Goal: Task Accomplishment & Management: Manage account settings

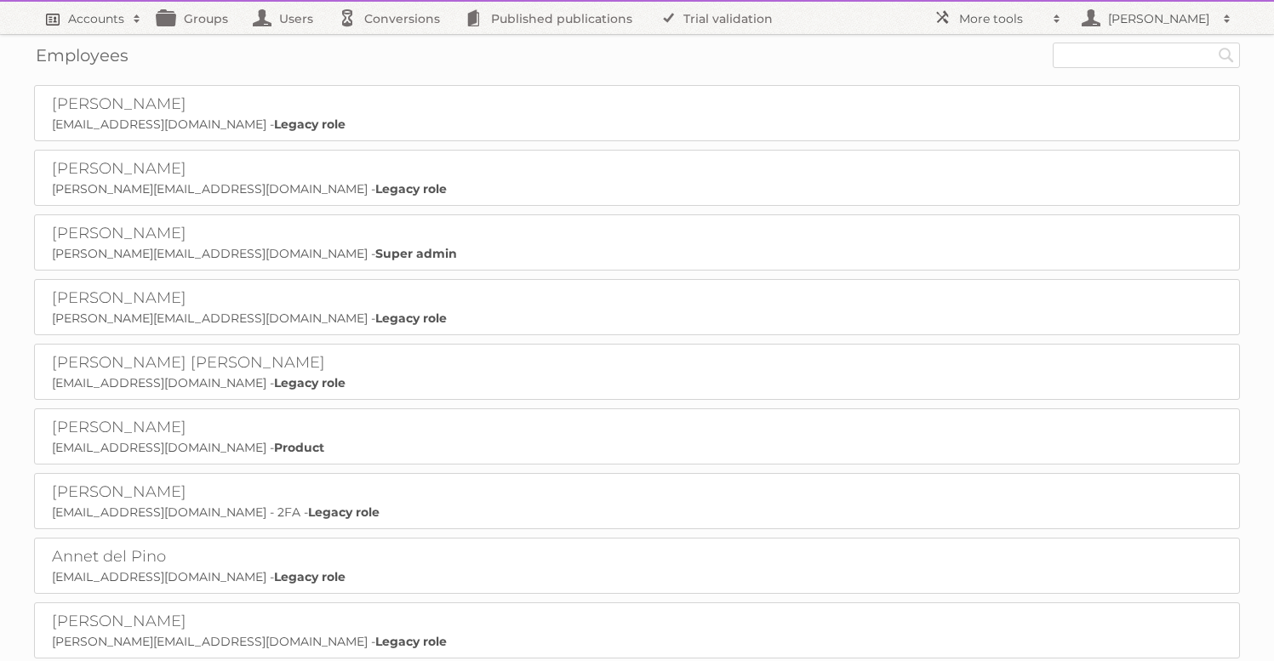
click at [99, 26] on h2 "Accounts" at bounding box center [96, 18] width 56 height 17
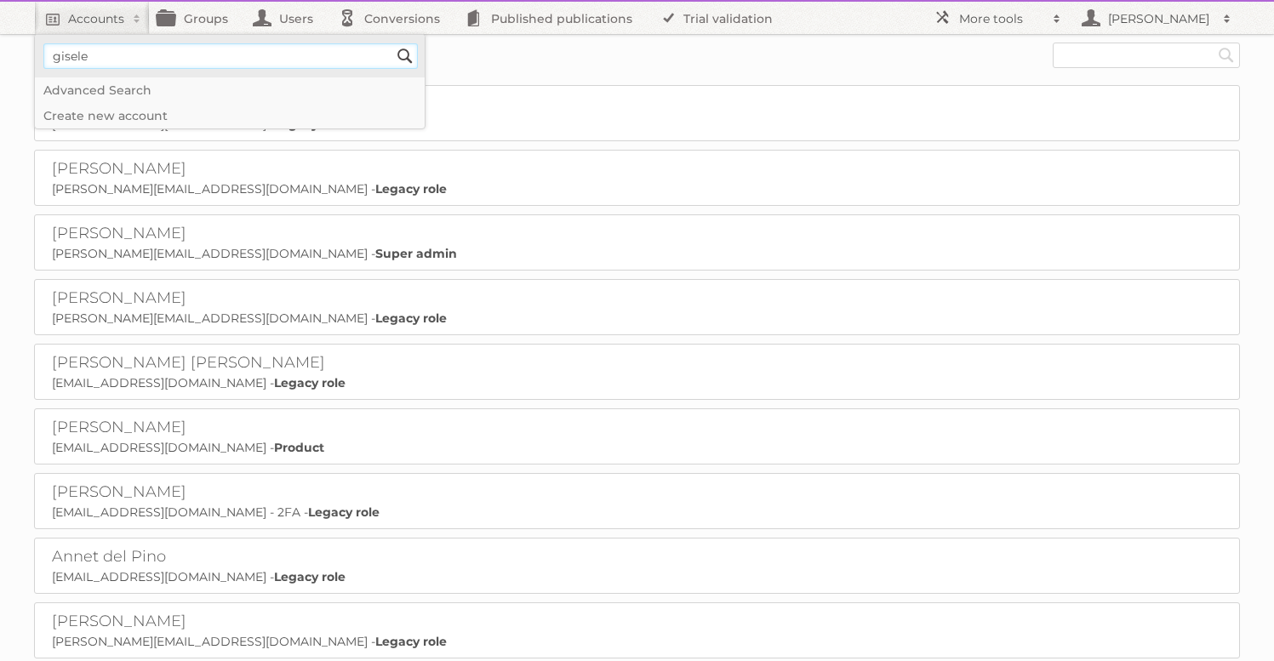
type input"] "gisele"
click at [392, 43] on input "Search" at bounding box center [405, 56] width 26 height 26
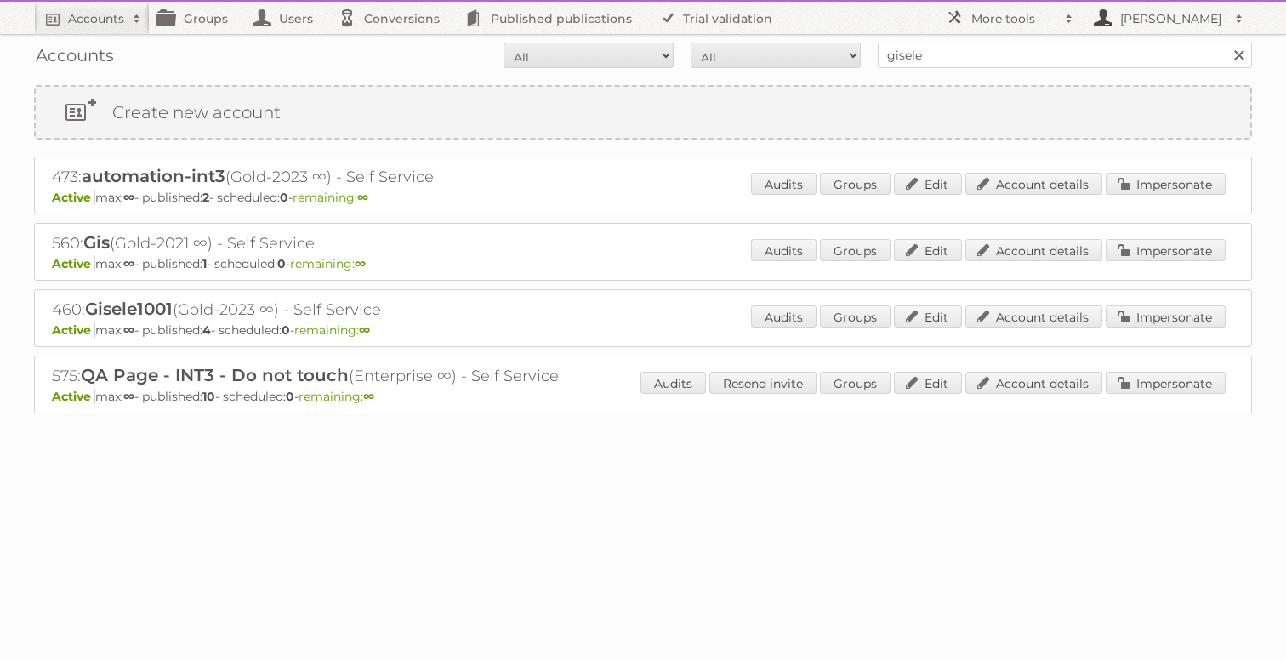
click at [1160, 13] on h2 "[PERSON_NAME]" at bounding box center [1171, 18] width 111 height 17
click at [1147, 77] on link "Sign out" at bounding box center [1167, 73] width 168 height 26
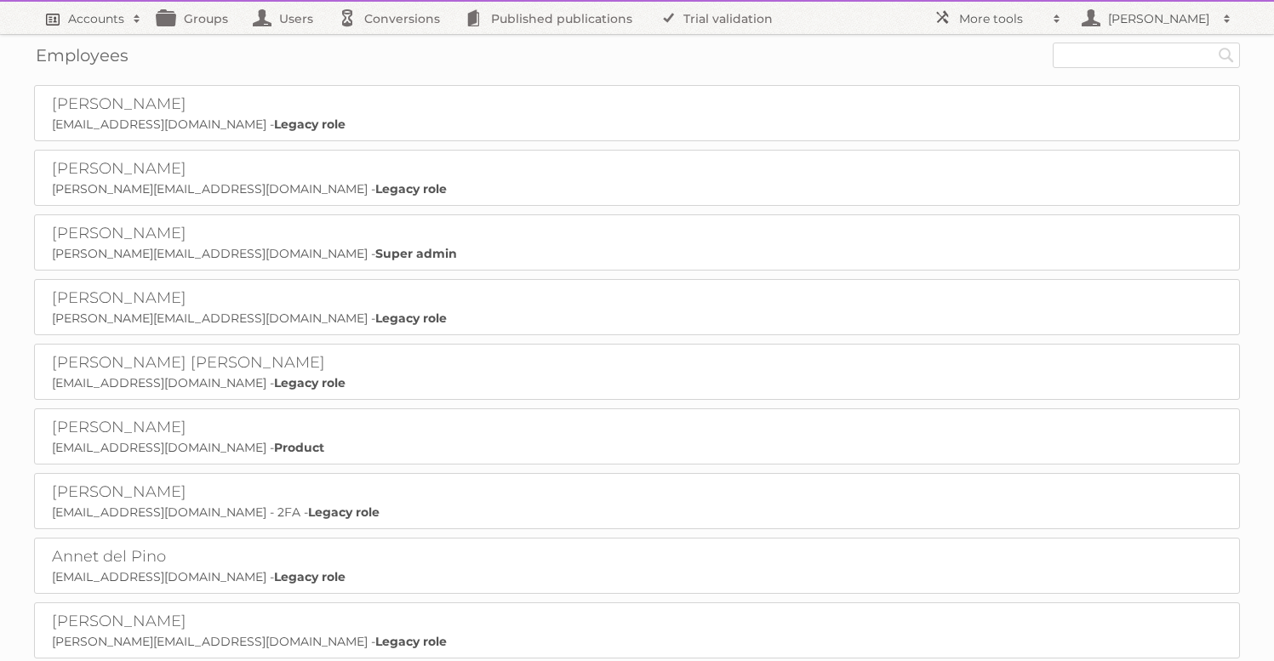
click at [80, 12] on h2 "Accounts" at bounding box center [96, 18] width 56 height 17
type input"] "gisele"
click at [392, 43] on input "Search" at bounding box center [405, 56] width 26 height 26
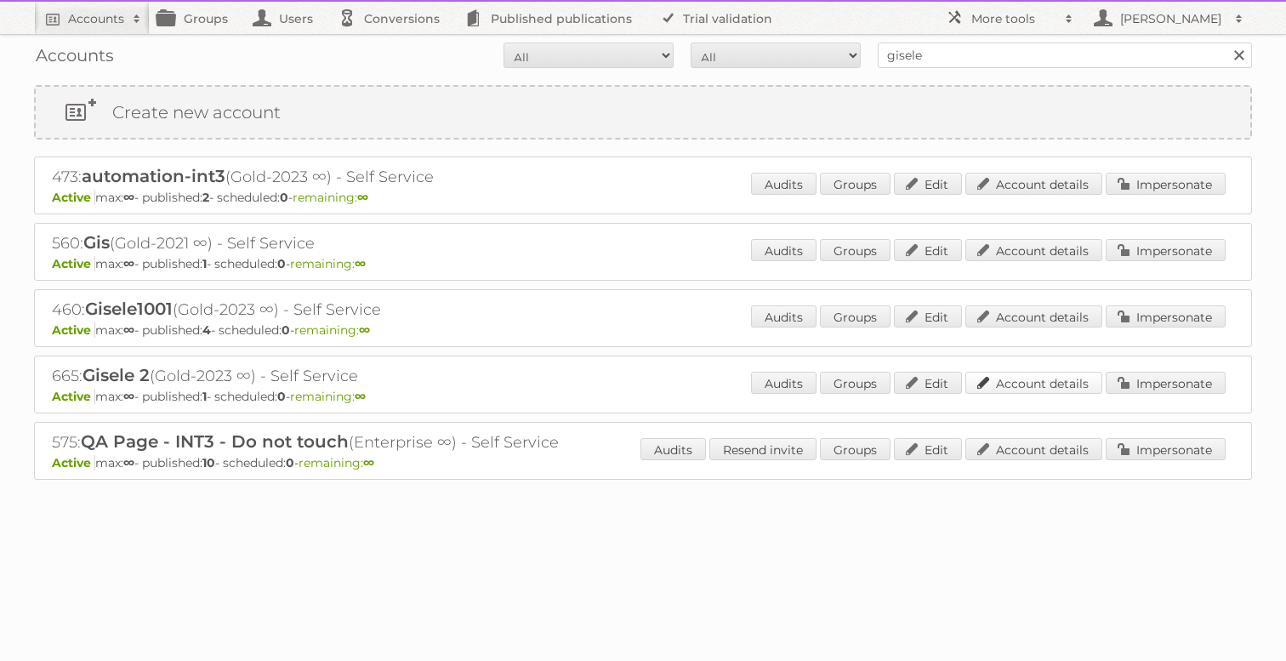
click at [1018, 386] on link "Account details" at bounding box center [1034, 383] width 137 height 22
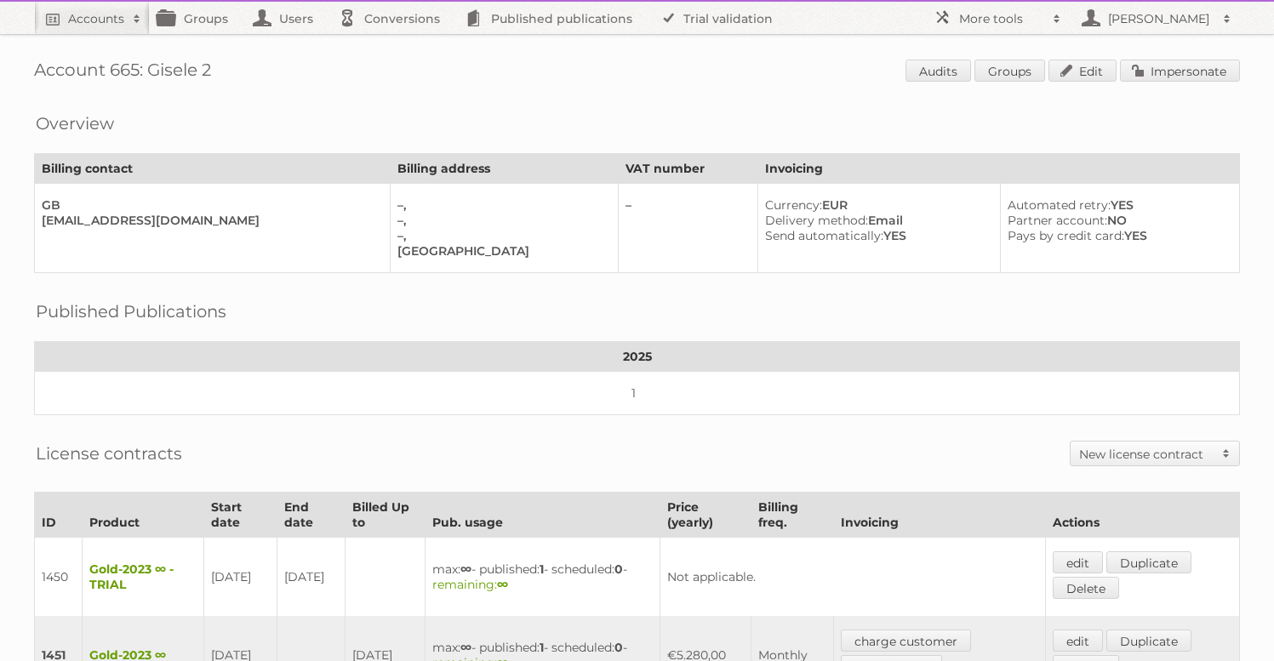
scroll to position [409, 0]
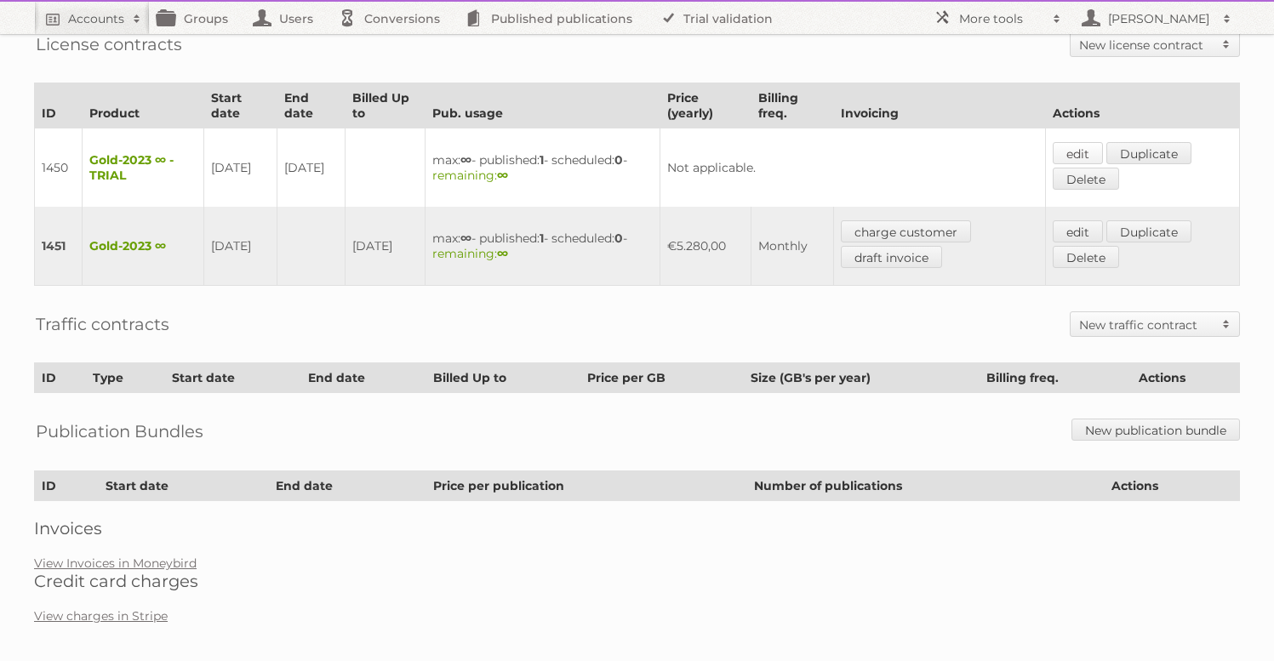
click at [1075, 145] on link "edit" at bounding box center [1077, 153] width 50 height 22
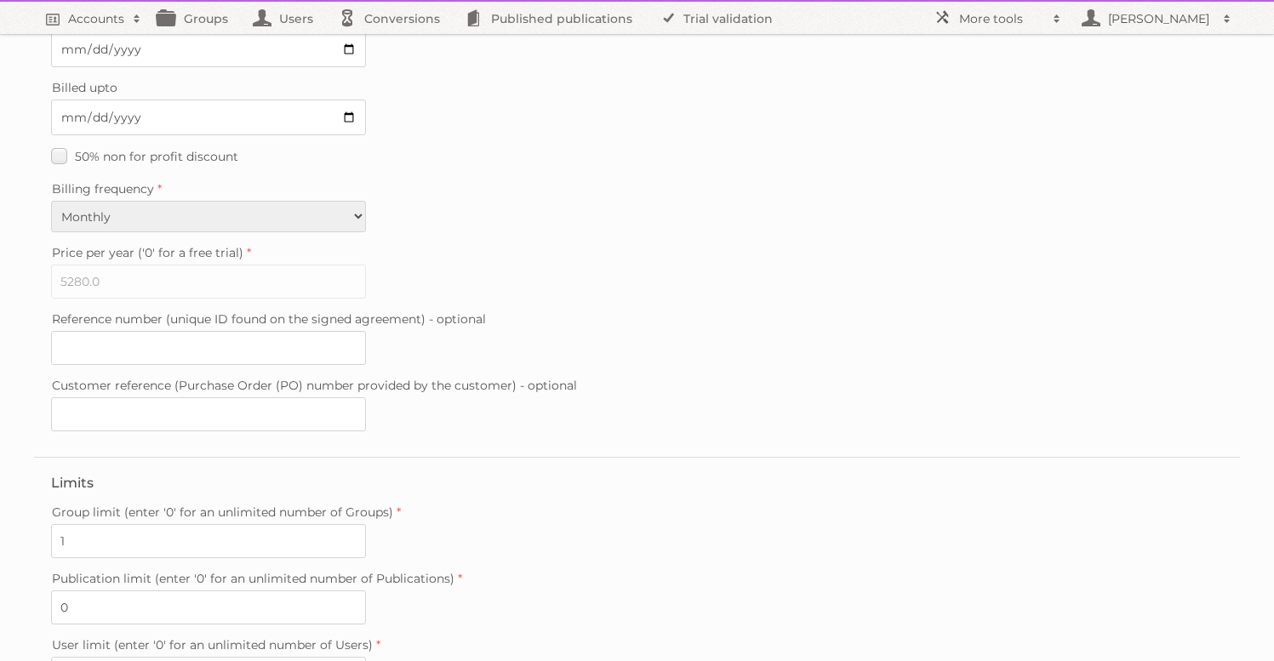
scroll to position [459, 0]
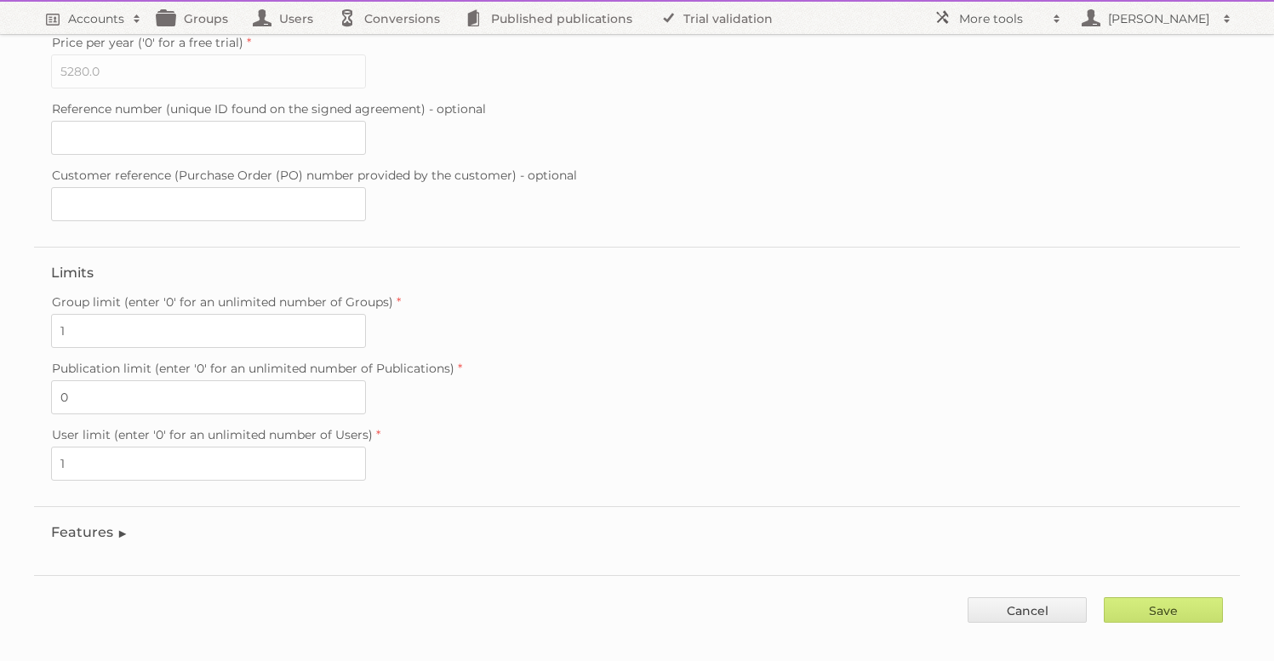
click at [67, 524] on legend "Features" at bounding box center [89, 532] width 77 height 16
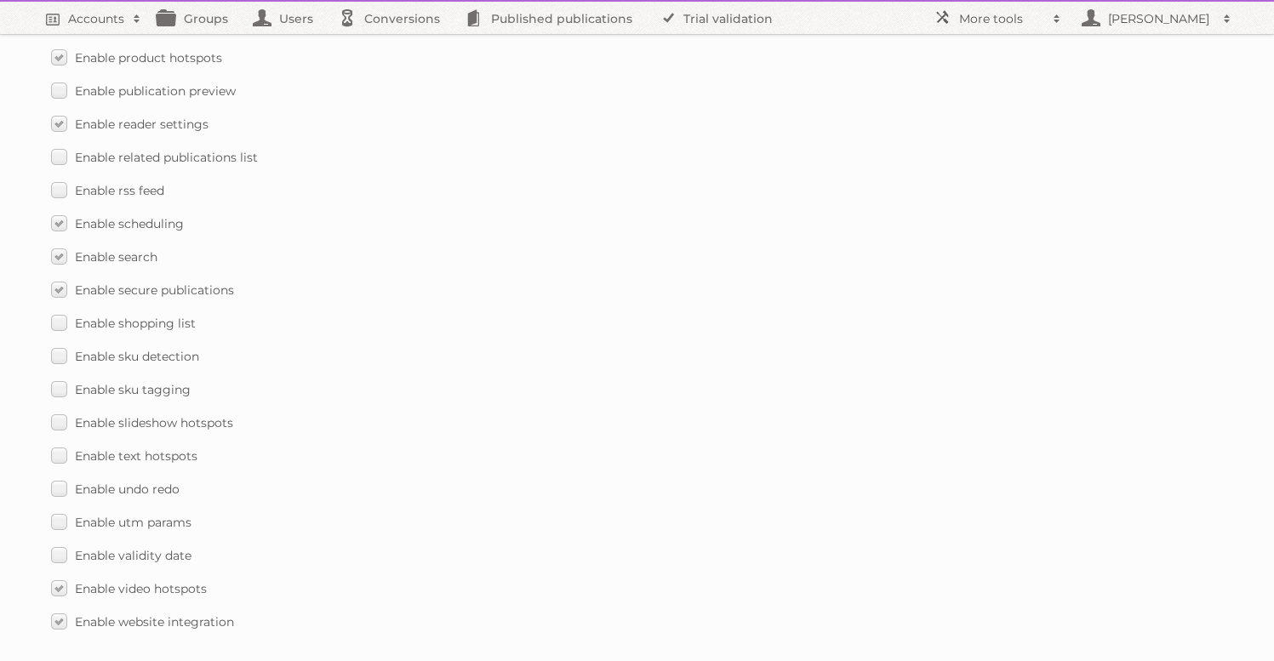
scroll to position [2388, 0]
click at [61, 446] on label "Enable text hotspots" at bounding box center [124, 458] width 146 height 25
click at [0, 0] on input "Enable text hotspots" at bounding box center [0, 0] width 0 height 0
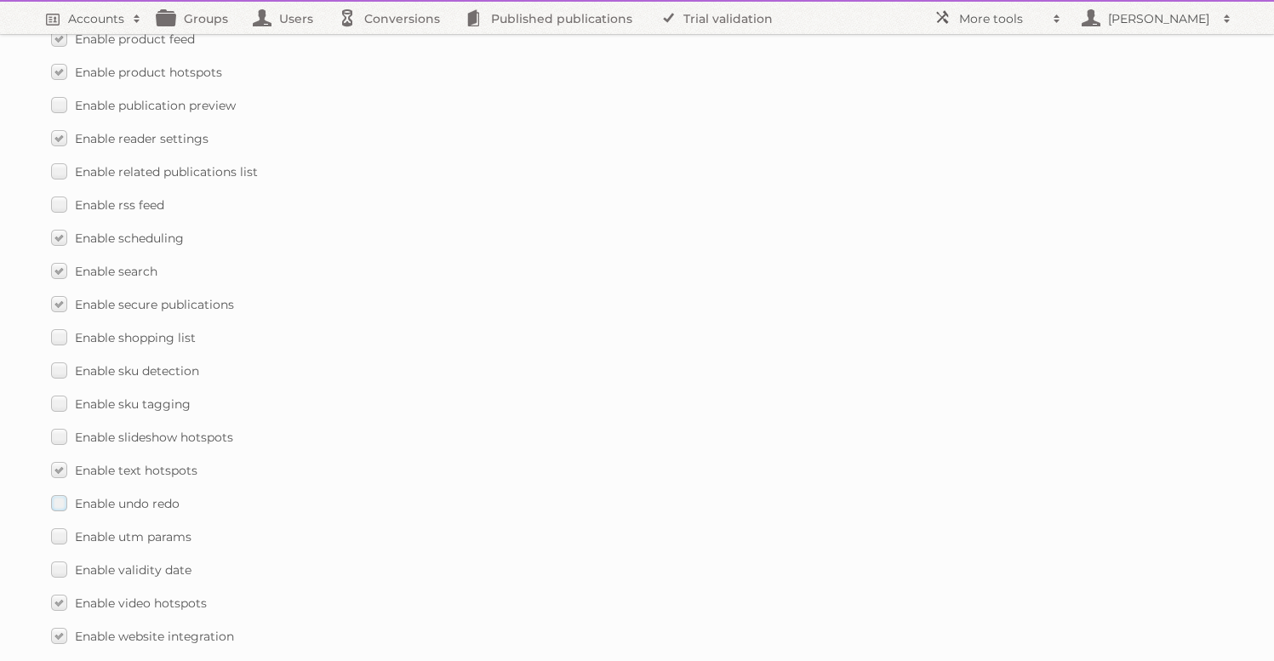
scroll to position [2335, 0]
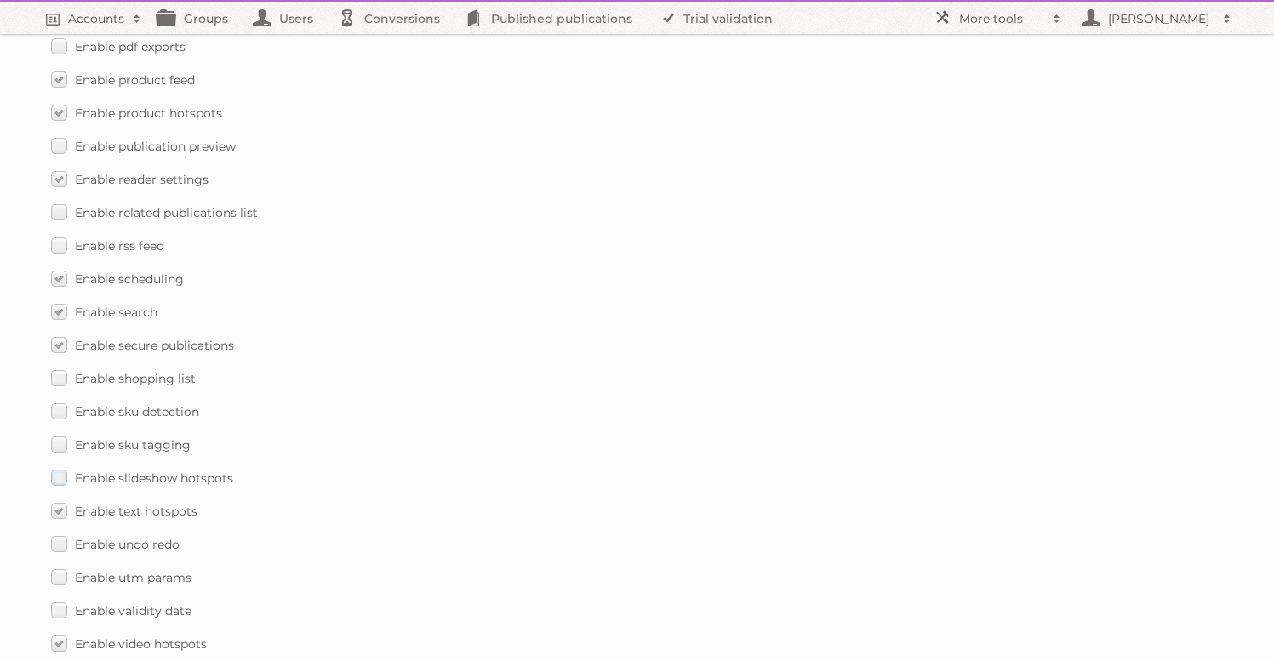
click at [62, 465] on label "Enable slideshow hotspots" at bounding box center [142, 477] width 182 height 25
click at [0, 0] on input "Enable slideshow hotspots" at bounding box center [0, 0] width 0 height 0
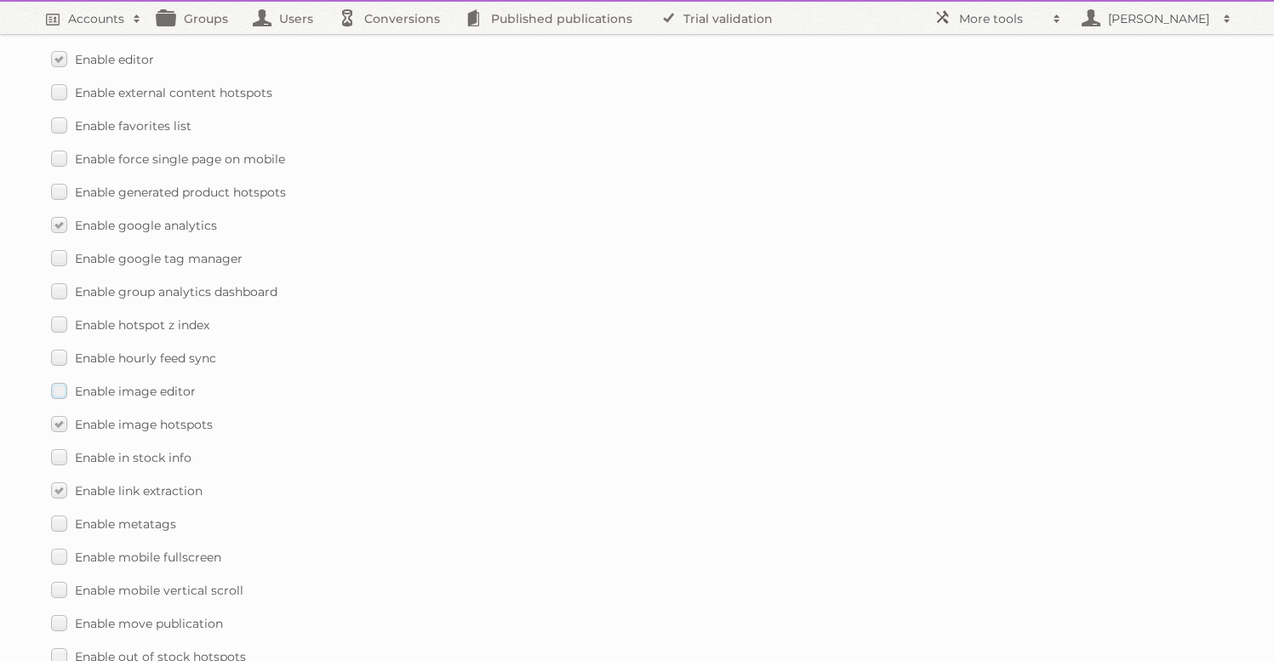
scroll to position [1592, 0]
click at [63, 180] on label "Enable generated product hotspots" at bounding box center [168, 192] width 235 height 25
click at [0, 0] on input "Enable generated product hotspots" at bounding box center [0, 0] width 0 height 0
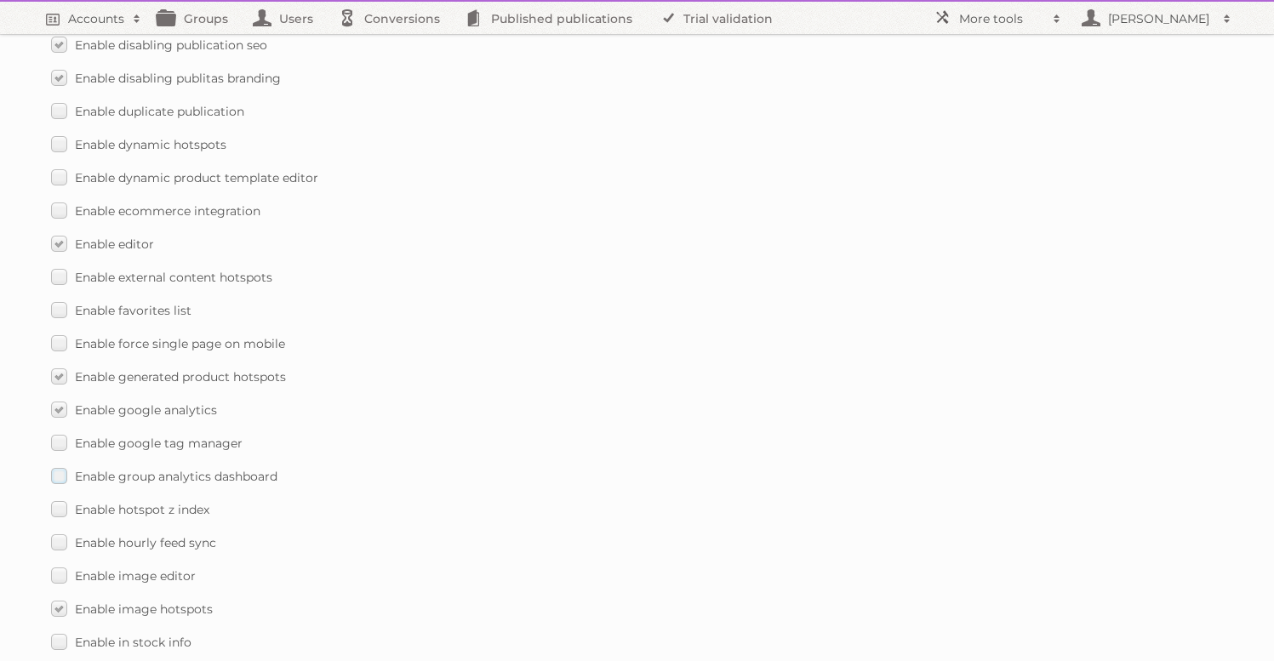
scroll to position [1405, 0]
click at [64, 135] on label "Enable dynamic hotspots" at bounding box center [138, 147] width 175 height 25
click at [0, 0] on input "Enable dynamic hotspots" at bounding box center [0, 0] width 0 height 0
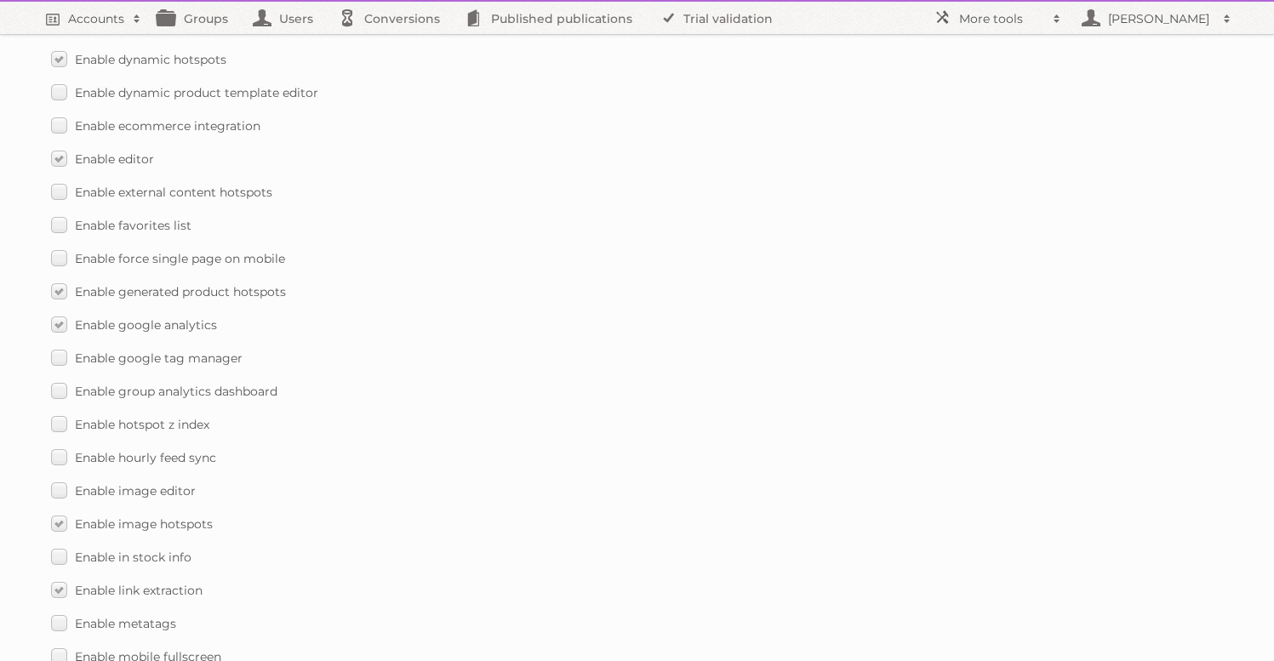
scroll to position [2483, 0]
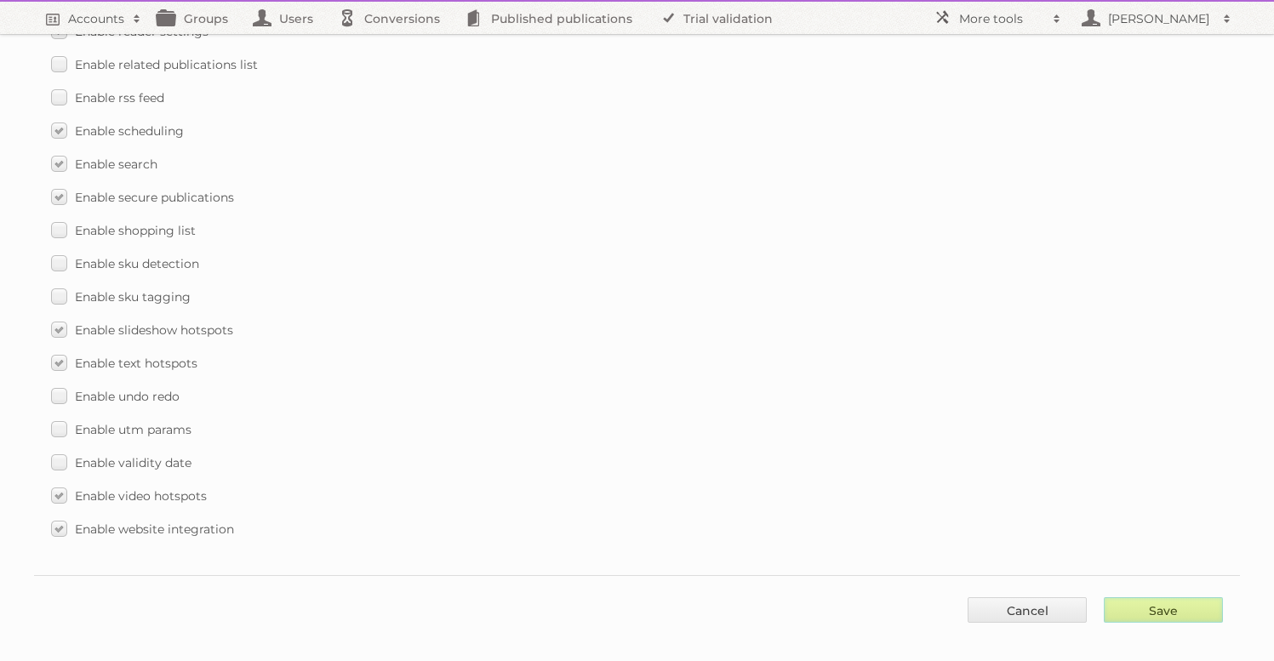
click at [1172, 597] on input "Save" at bounding box center [1162, 610] width 119 height 26
type input "..."
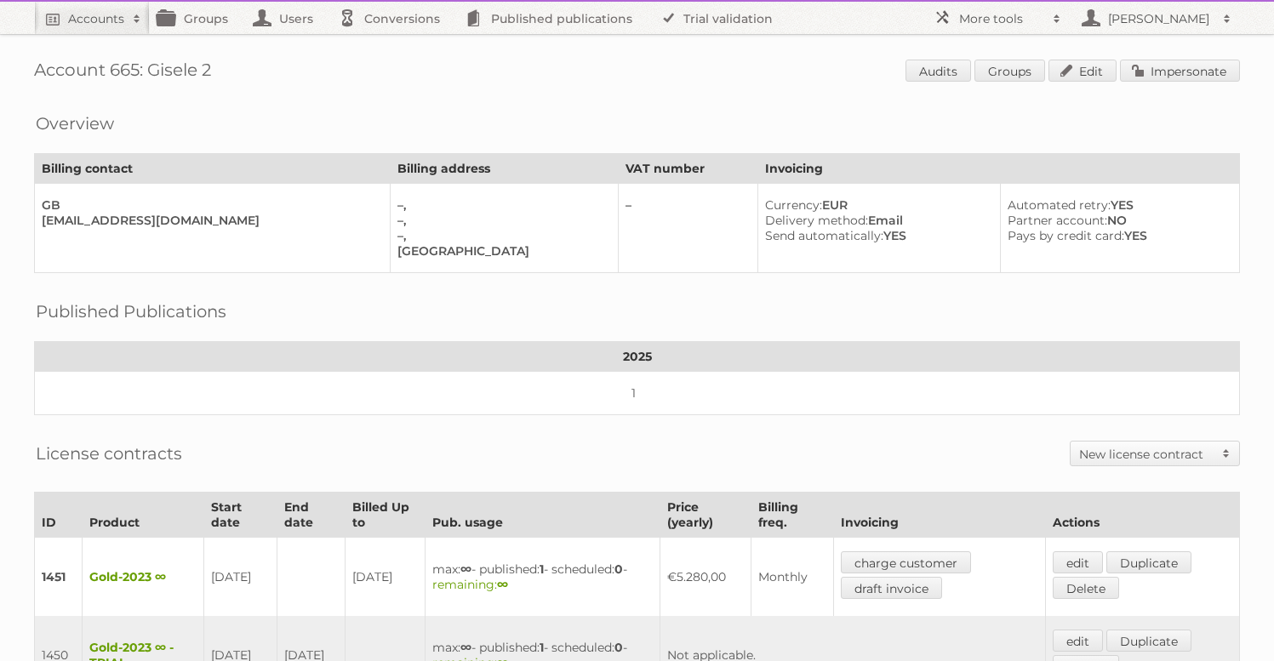
scroll to position [409, 0]
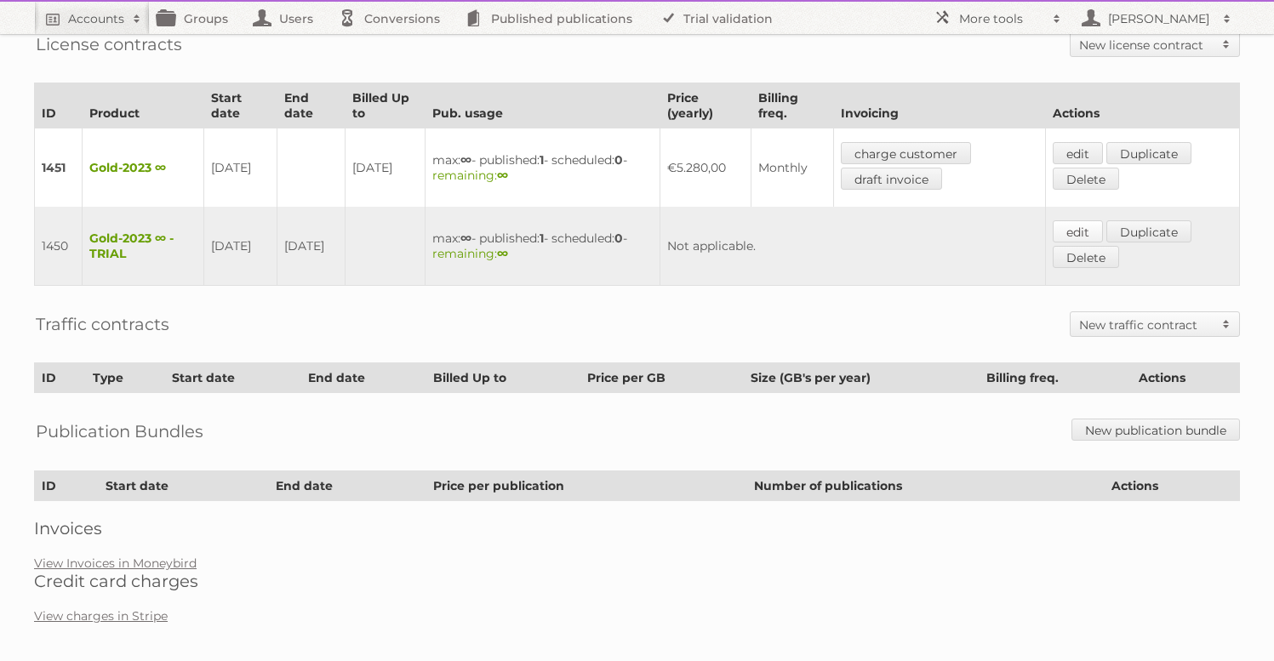
click at [1080, 220] on link "edit" at bounding box center [1077, 231] width 50 height 22
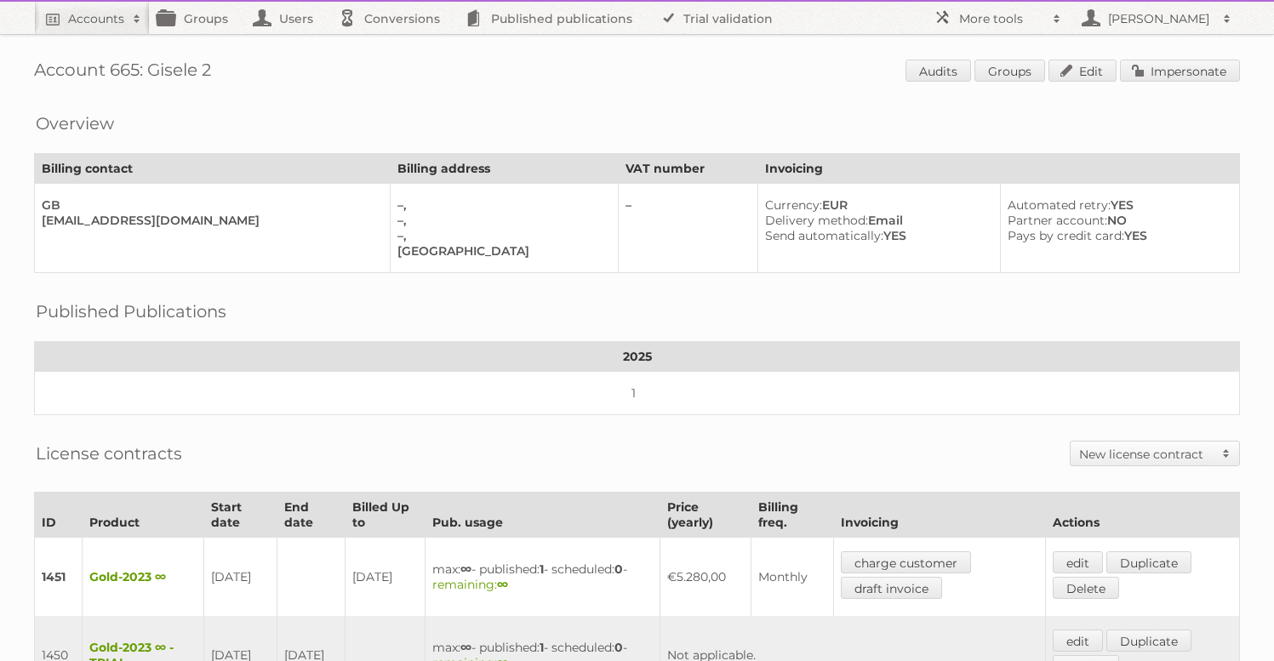
scroll to position [409, 0]
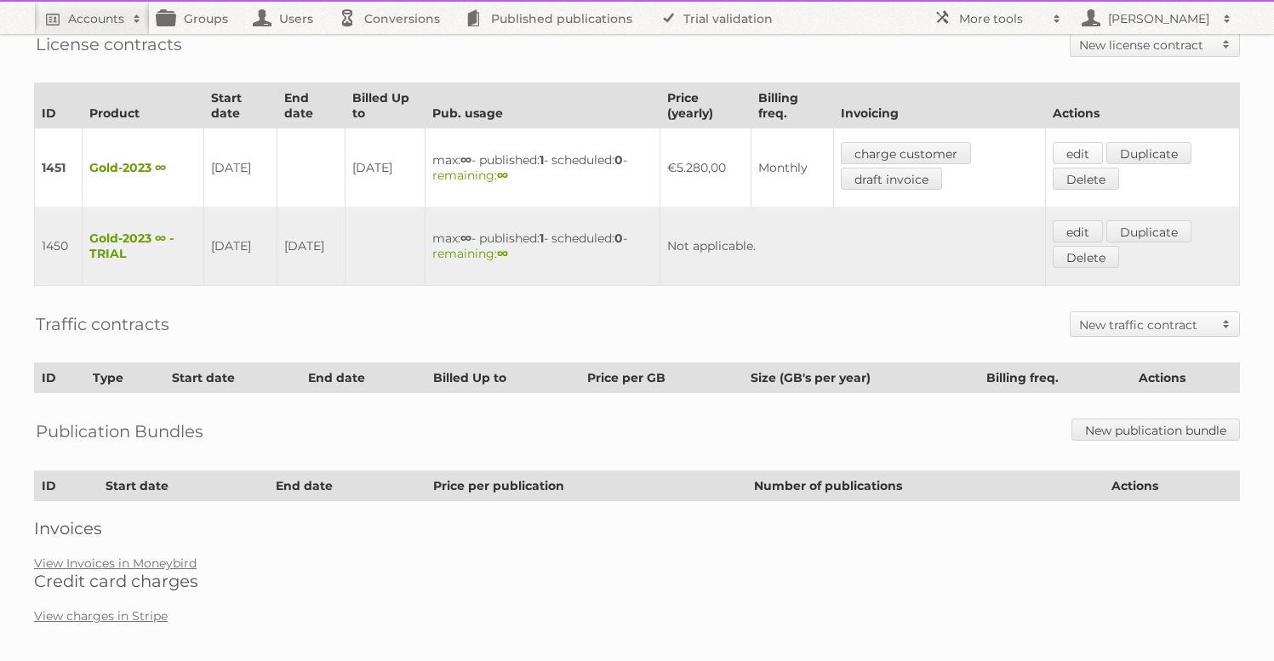
click at [1091, 149] on link "edit" at bounding box center [1077, 153] width 50 height 22
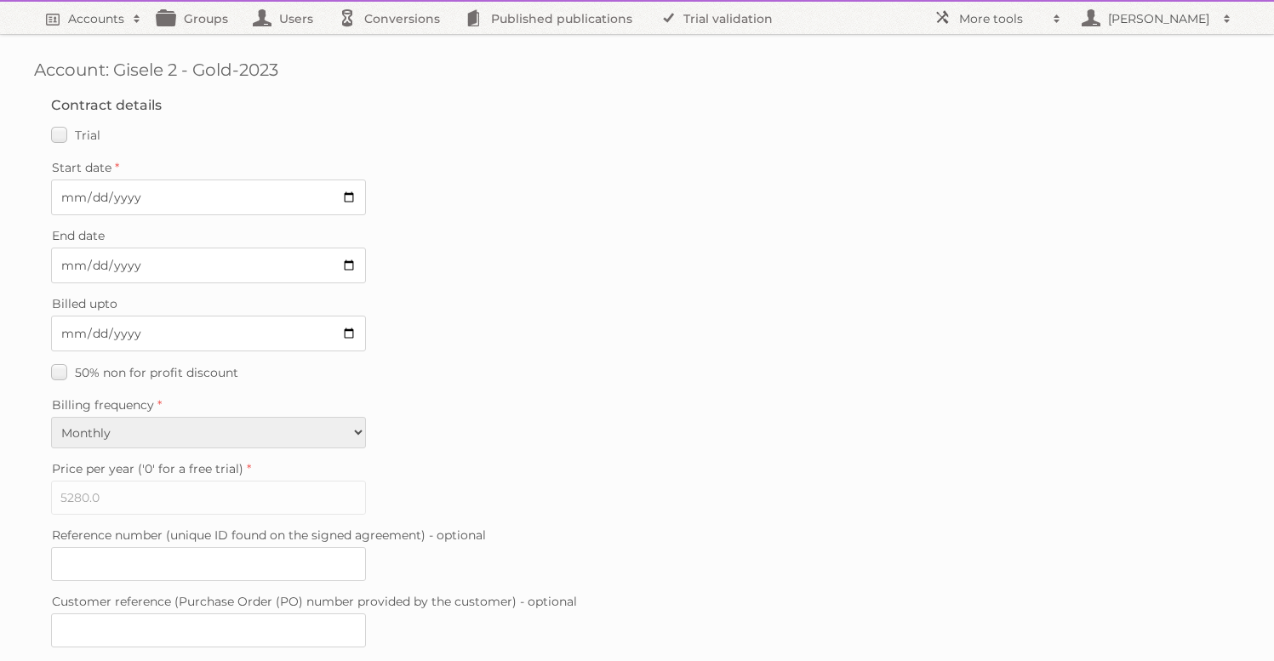
scroll to position [426, 0]
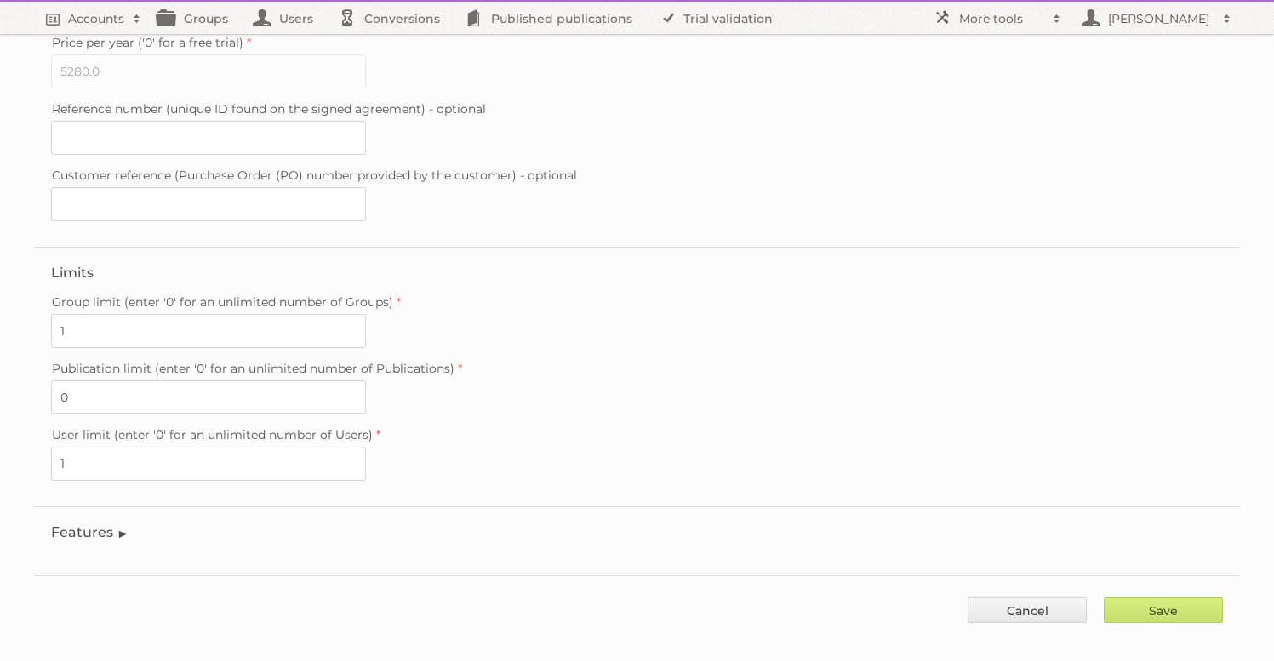
click at [93, 506] on fieldset "Features Enable accessibility text Enable account tree structure Enable analyti…" at bounding box center [637, 536] width 1206 height 60
click at [95, 524] on legend "Features" at bounding box center [89, 532] width 77 height 16
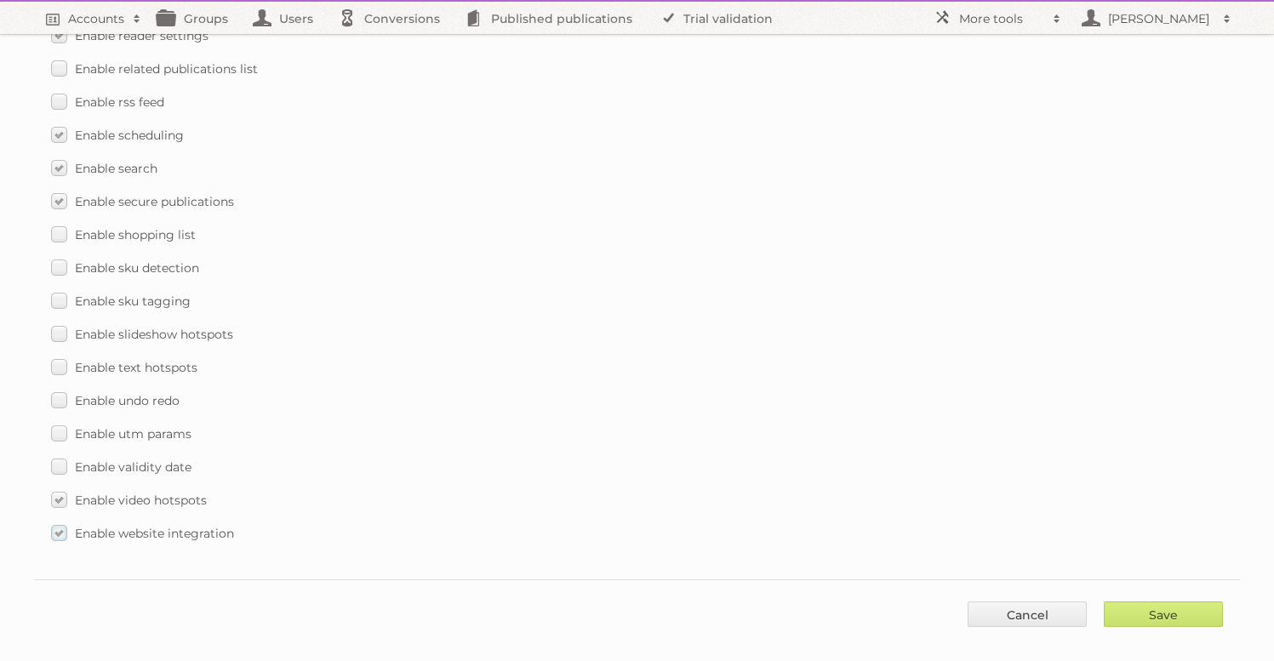
scroll to position [2450, 0]
click at [55, 356] on label "Enable text hotspots" at bounding box center [124, 363] width 146 height 25
click at [0, 0] on input "Enable text hotspots" at bounding box center [0, 0] width 0 height 0
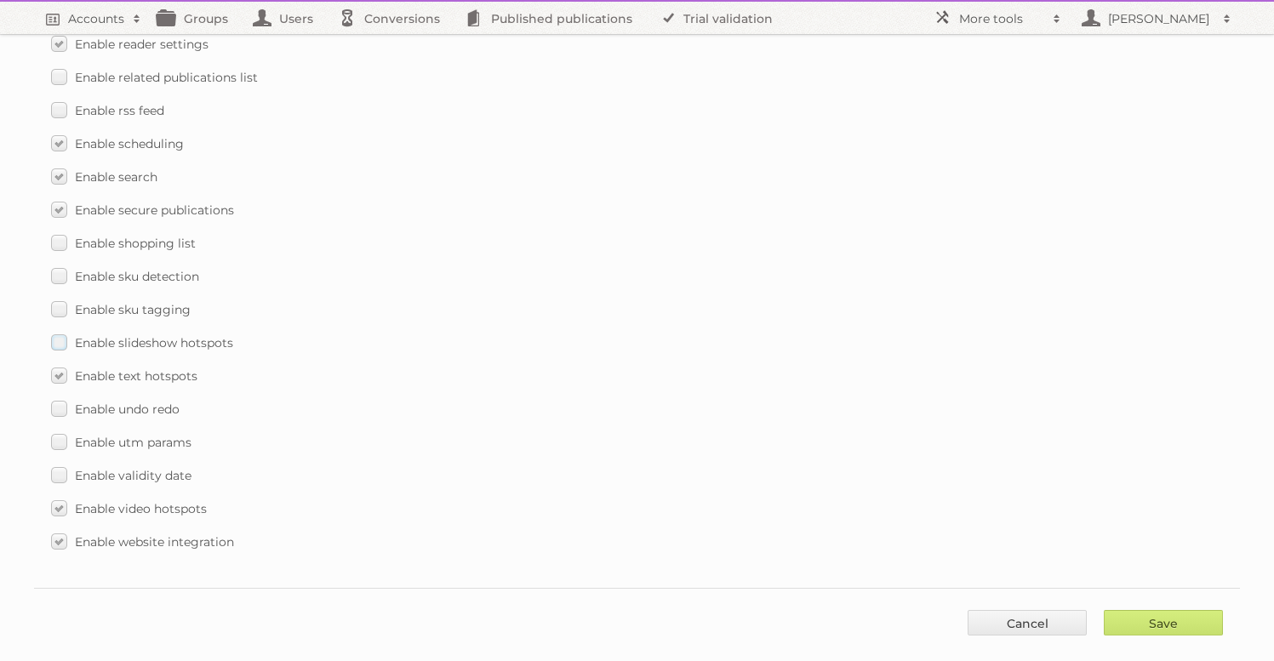
click at [66, 330] on label "Enable slideshow hotspots" at bounding box center [142, 342] width 182 height 25
click at [0, 0] on input "Enable slideshow hotspots" at bounding box center [0, 0] width 0 height 0
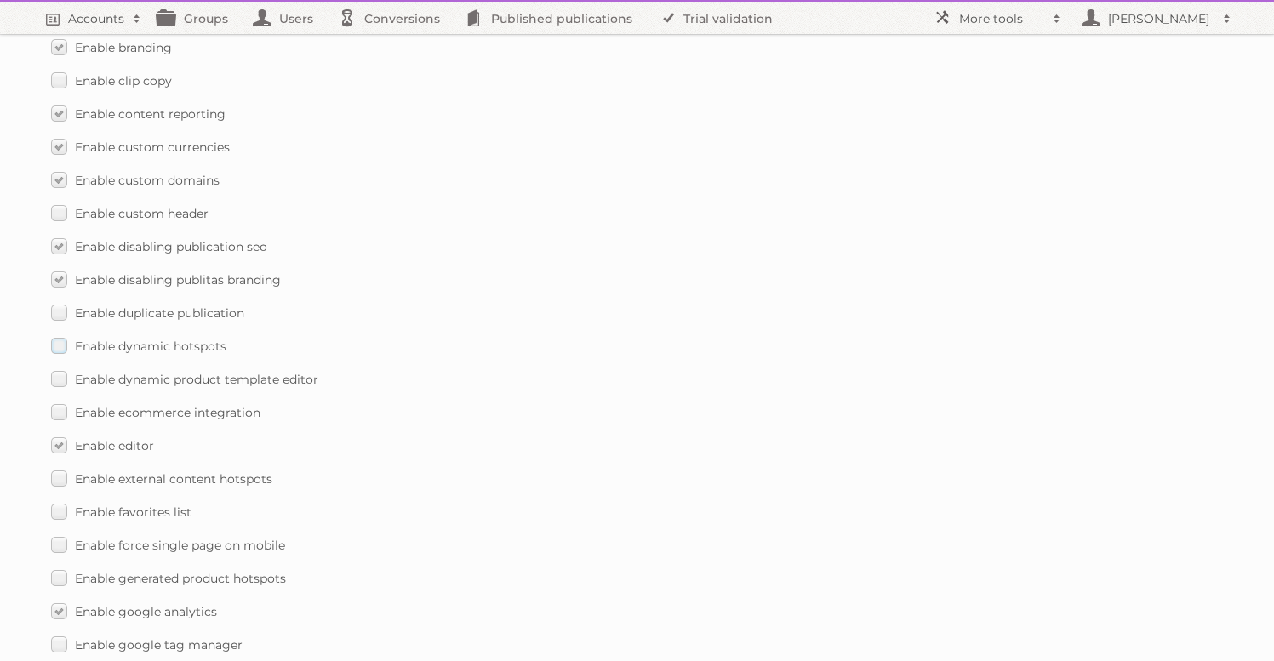
click at [61, 337] on label "Enable dynamic hotspots" at bounding box center [138, 346] width 175 height 25
click at [0, 0] on input "Enable dynamic hotspots" at bounding box center [0, 0] width 0 height 0
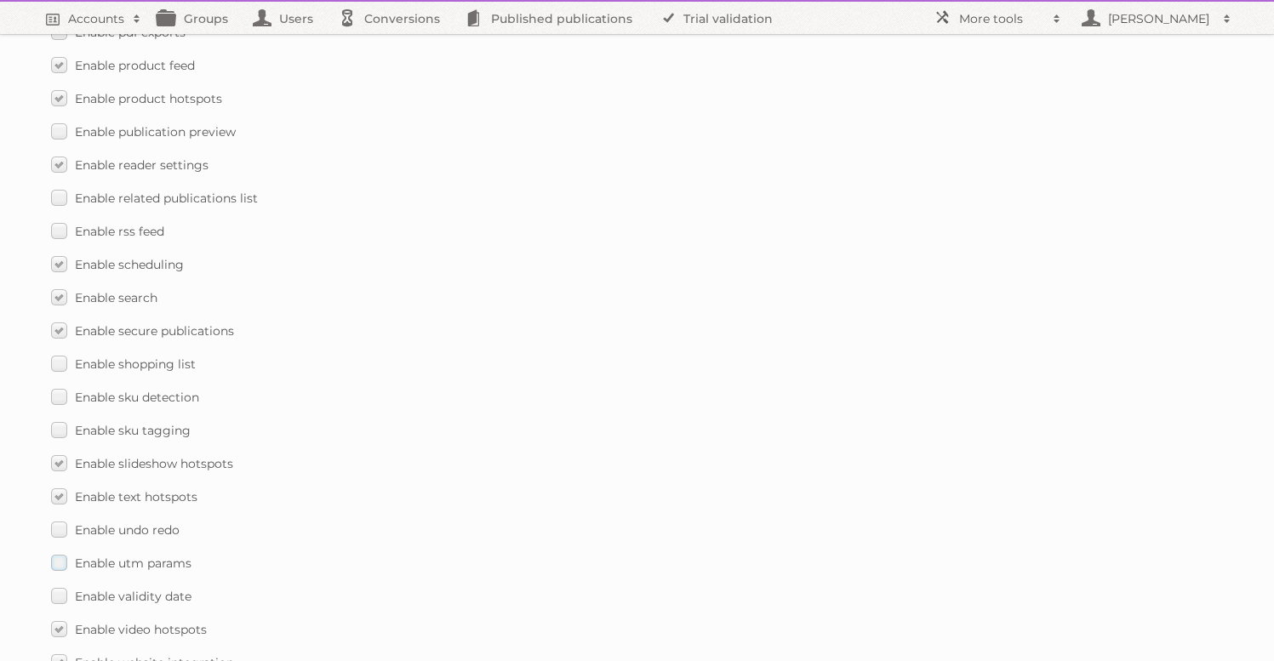
scroll to position [2450, 0]
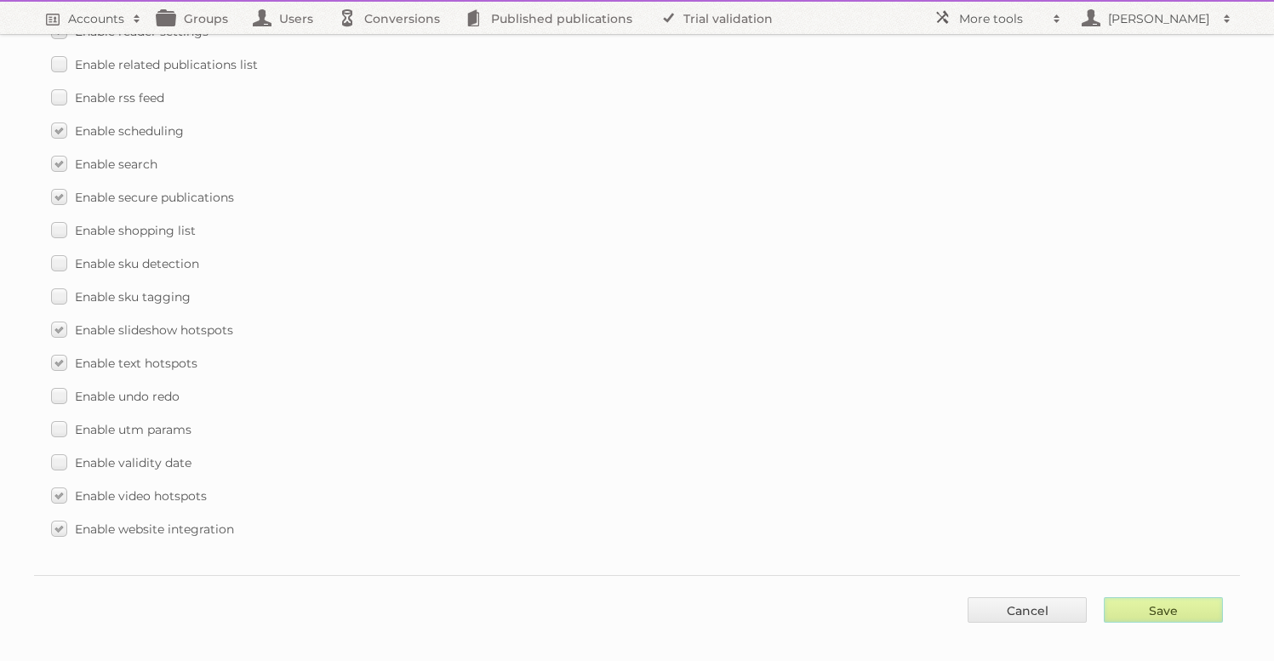
click at [1150, 597] on input "Save" at bounding box center [1162, 610] width 119 height 26
type input "..."
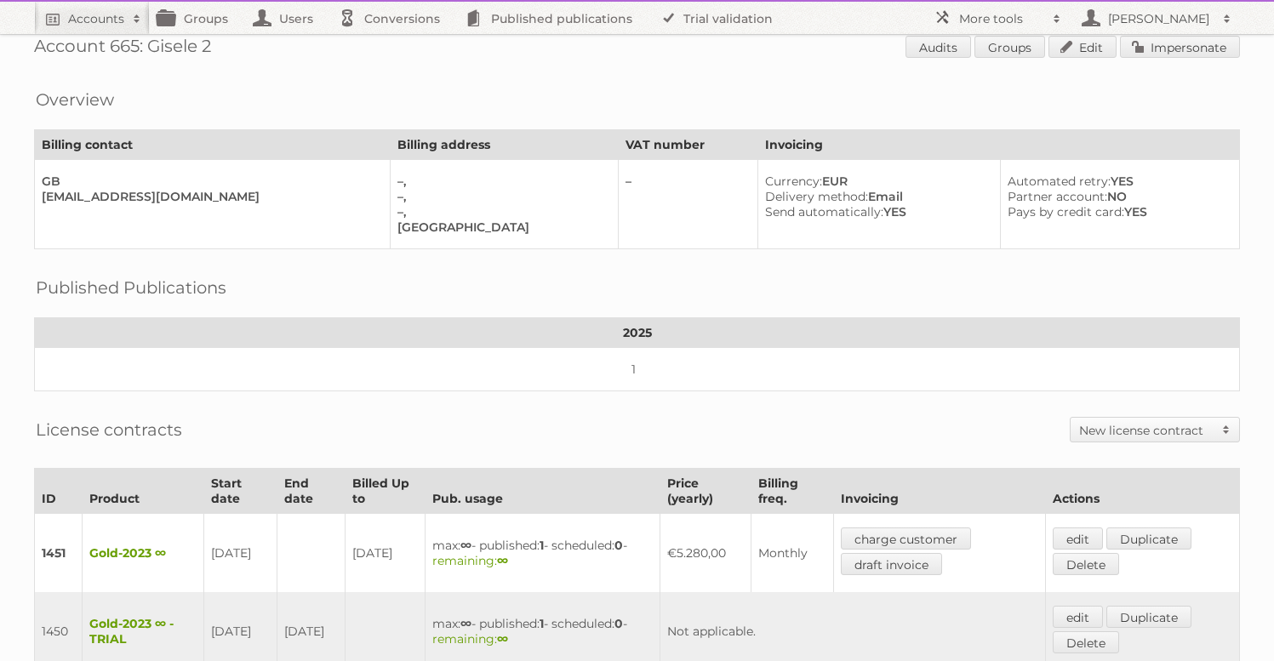
scroll to position [285, 0]
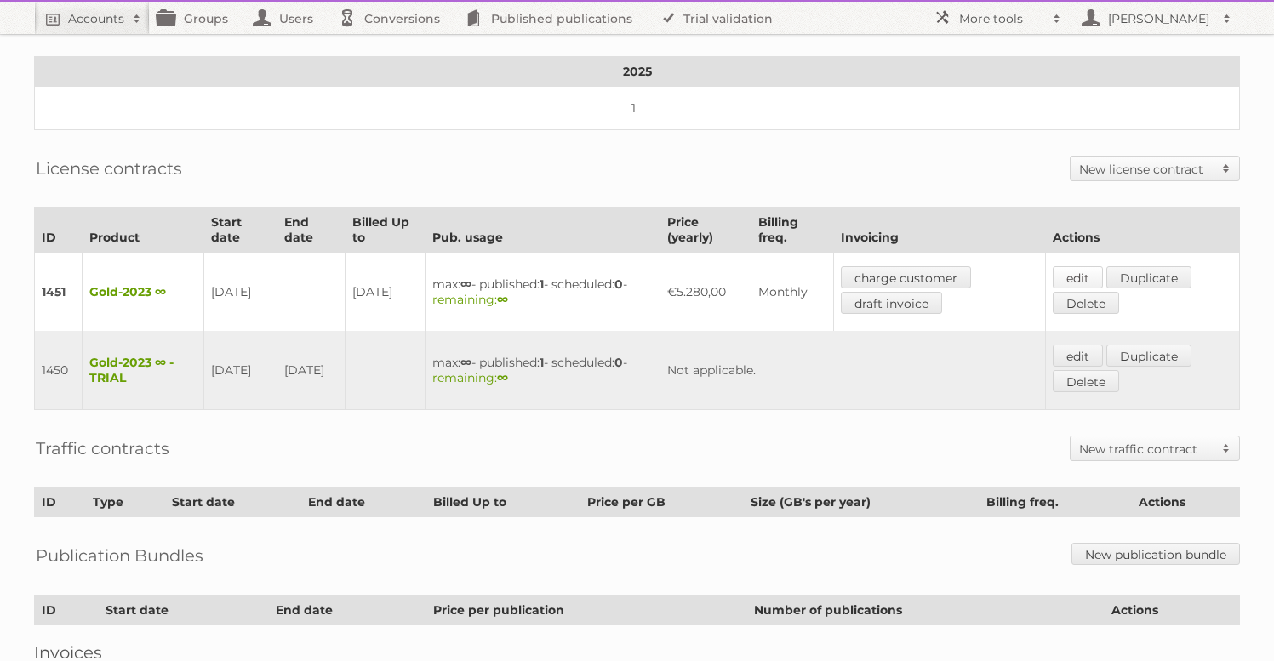
click at [1082, 266] on link "edit" at bounding box center [1077, 277] width 50 height 22
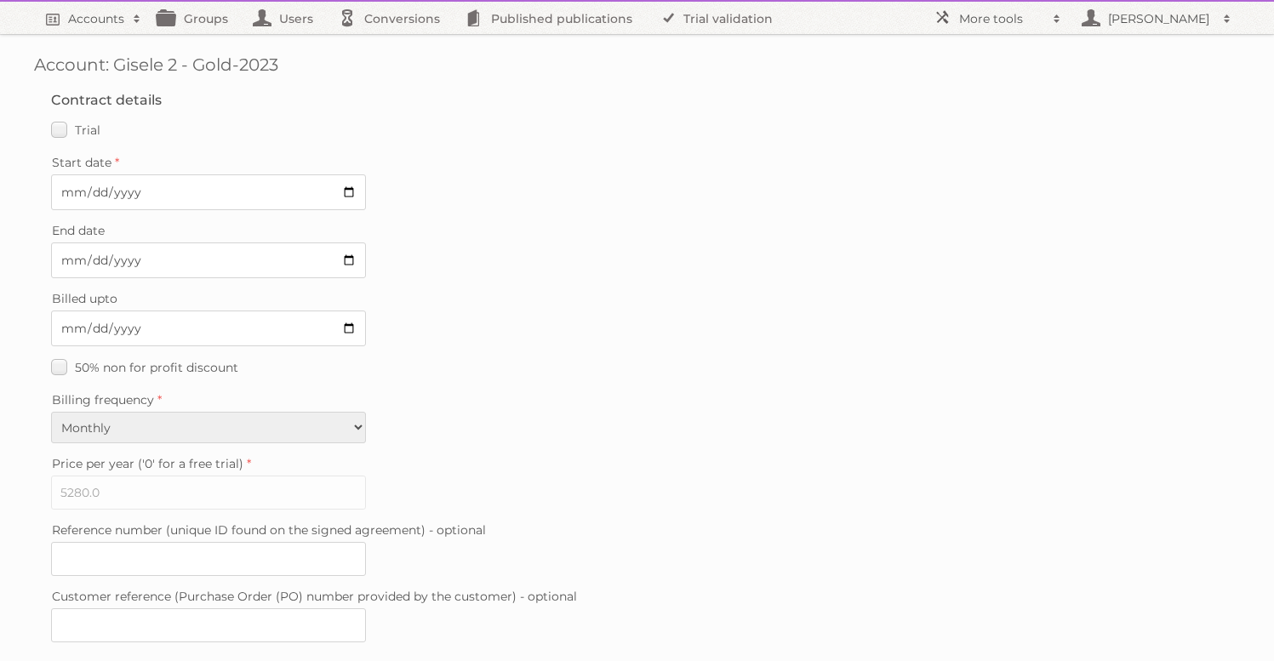
scroll to position [426, 0]
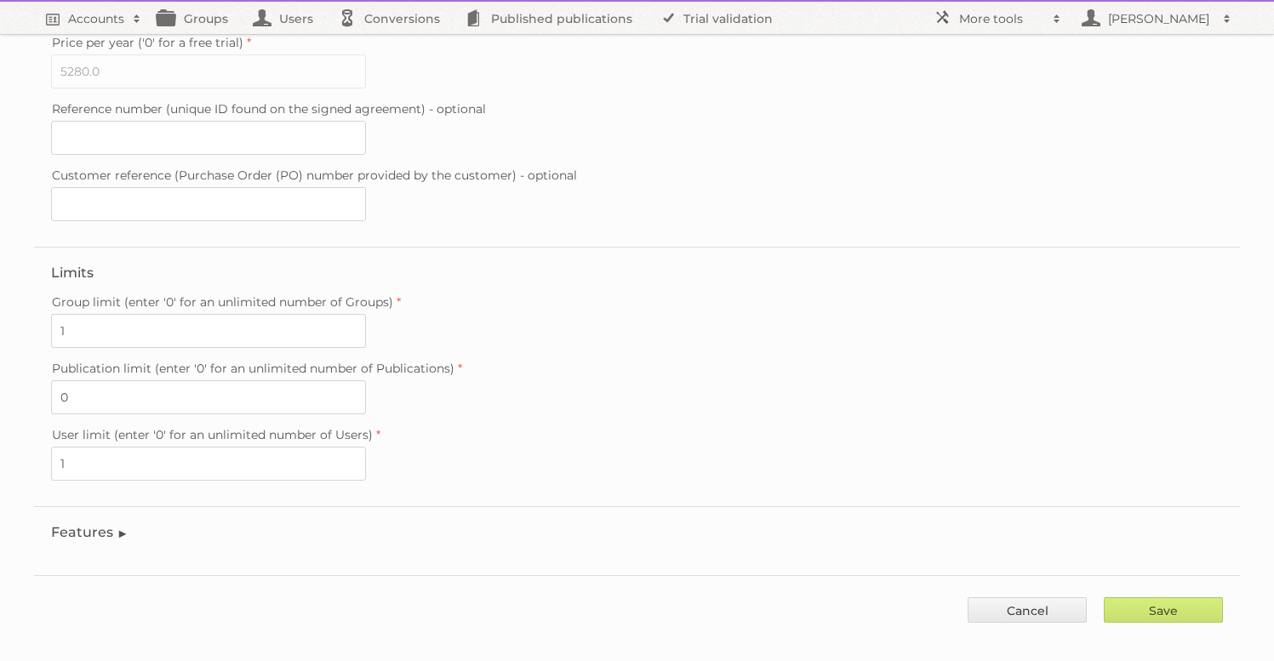
click at [91, 524] on legend "Features" at bounding box center [89, 532] width 77 height 16
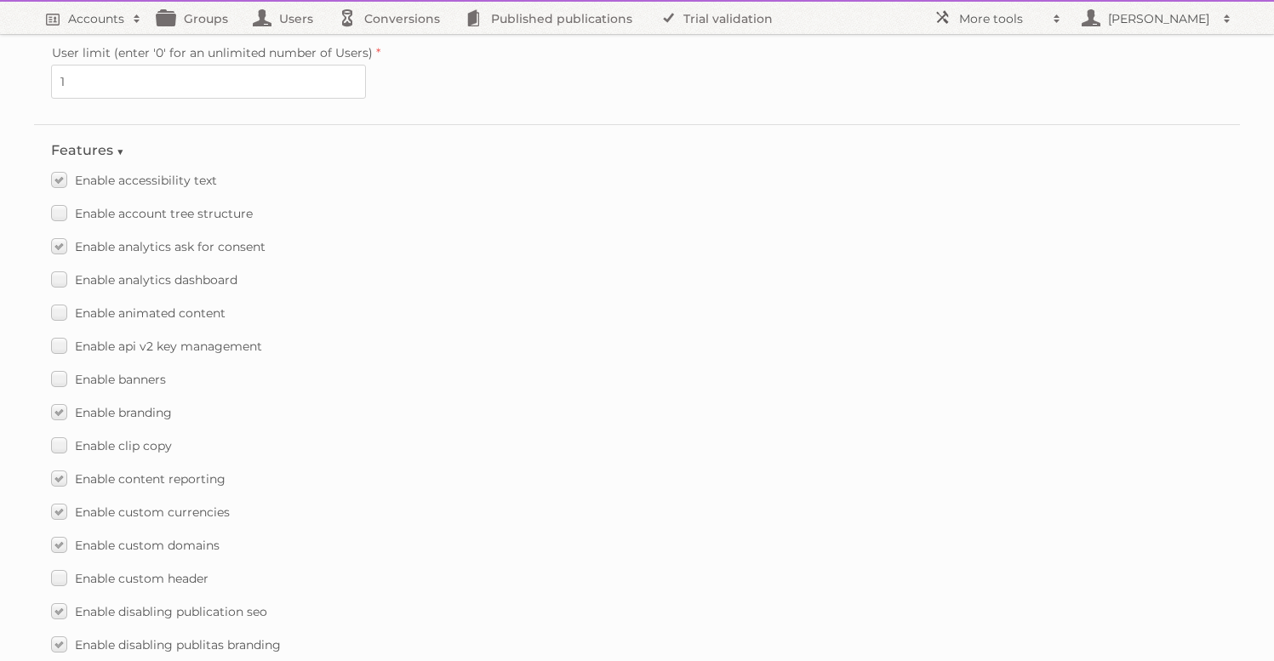
scroll to position [1405, 0]
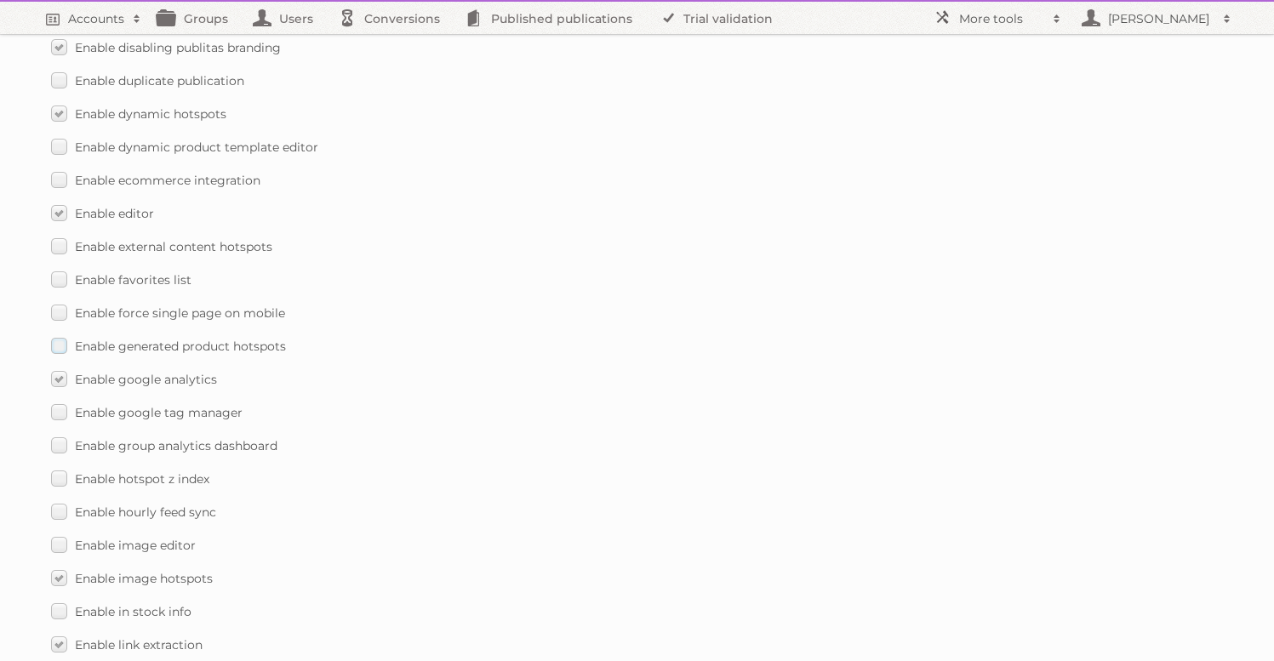
click at [259, 339] on span "Enable generated product hotspots" at bounding box center [180, 346] width 211 height 15
click at [0, 0] on input "Enable generated product hotspots" at bounding box center [0, 0] width 0 height 0
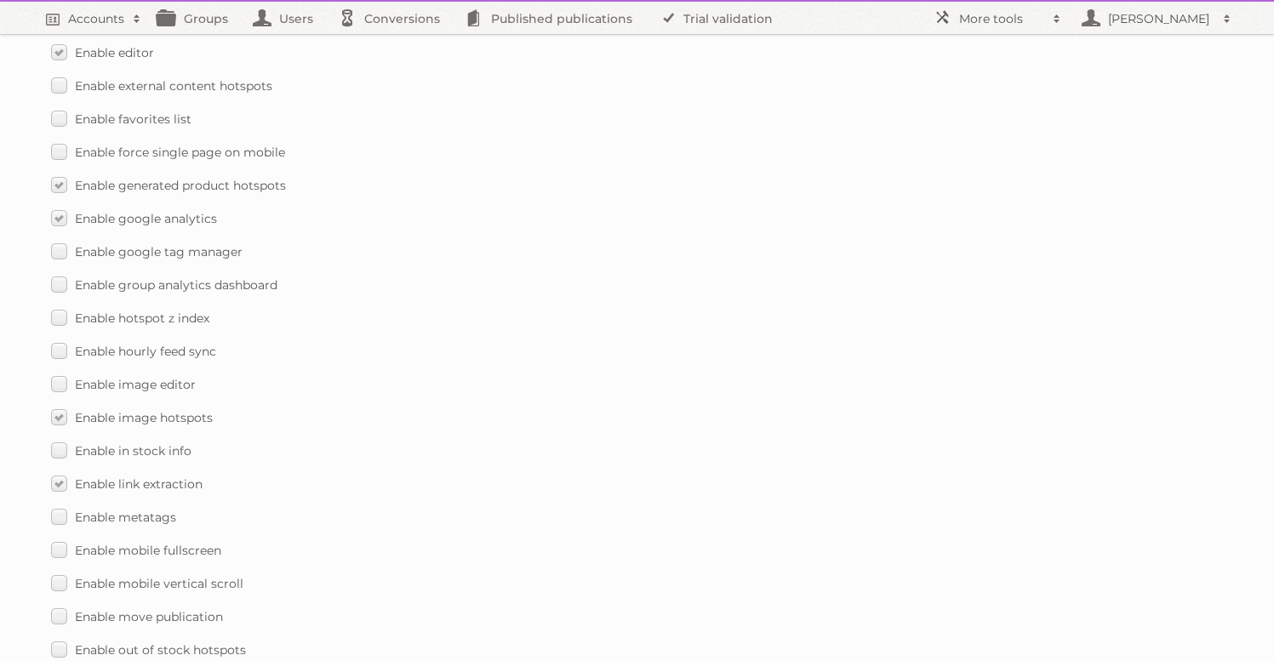
scroll to position [2450, 0]
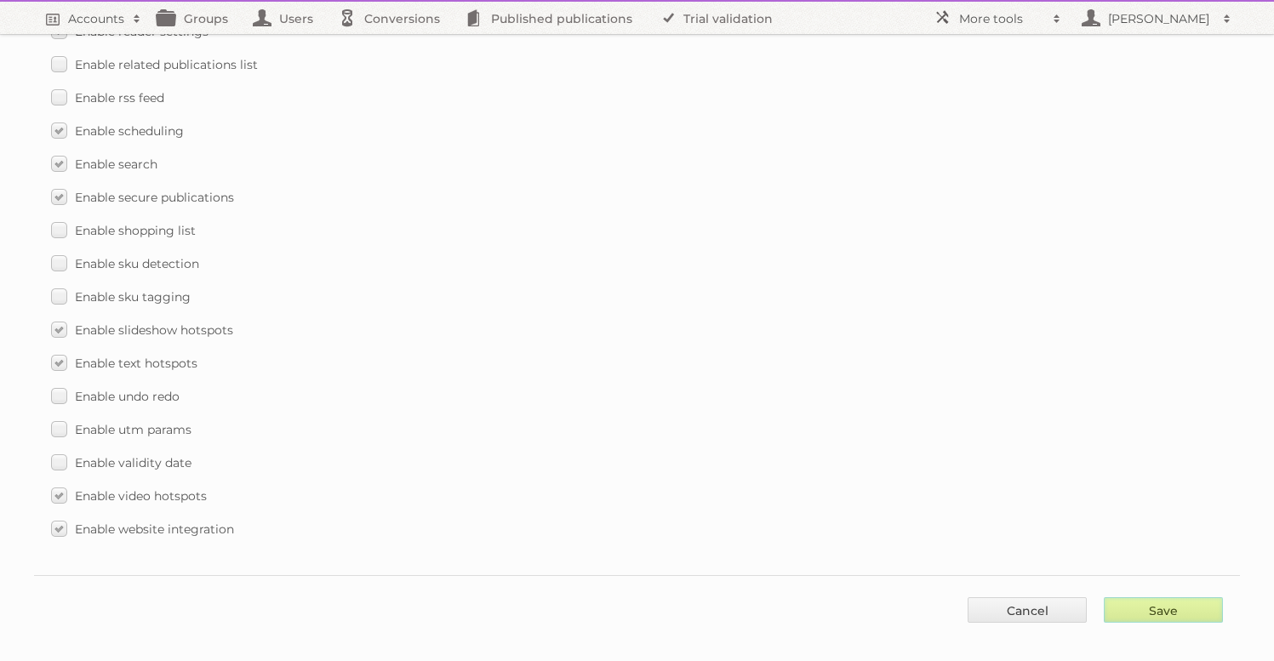
click at [1140, 600] on input "Save" at bounding box center [1162, 610] width 119 height 26
type input "..."
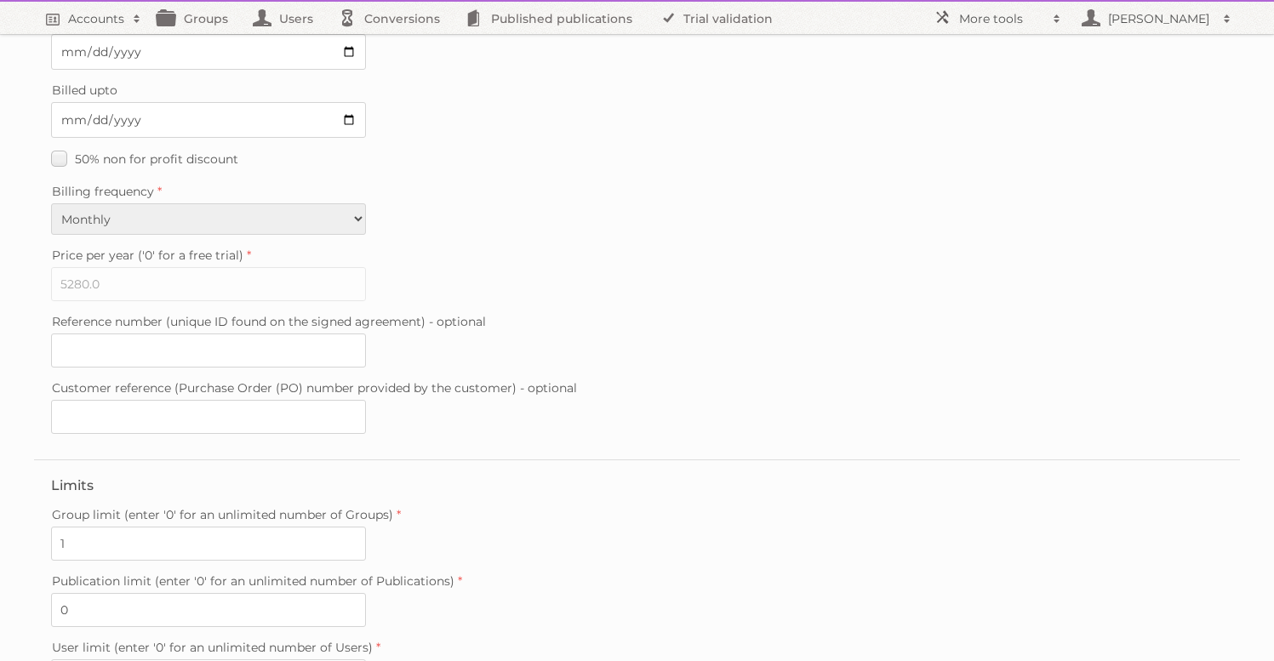
scroll to position [426, 0]
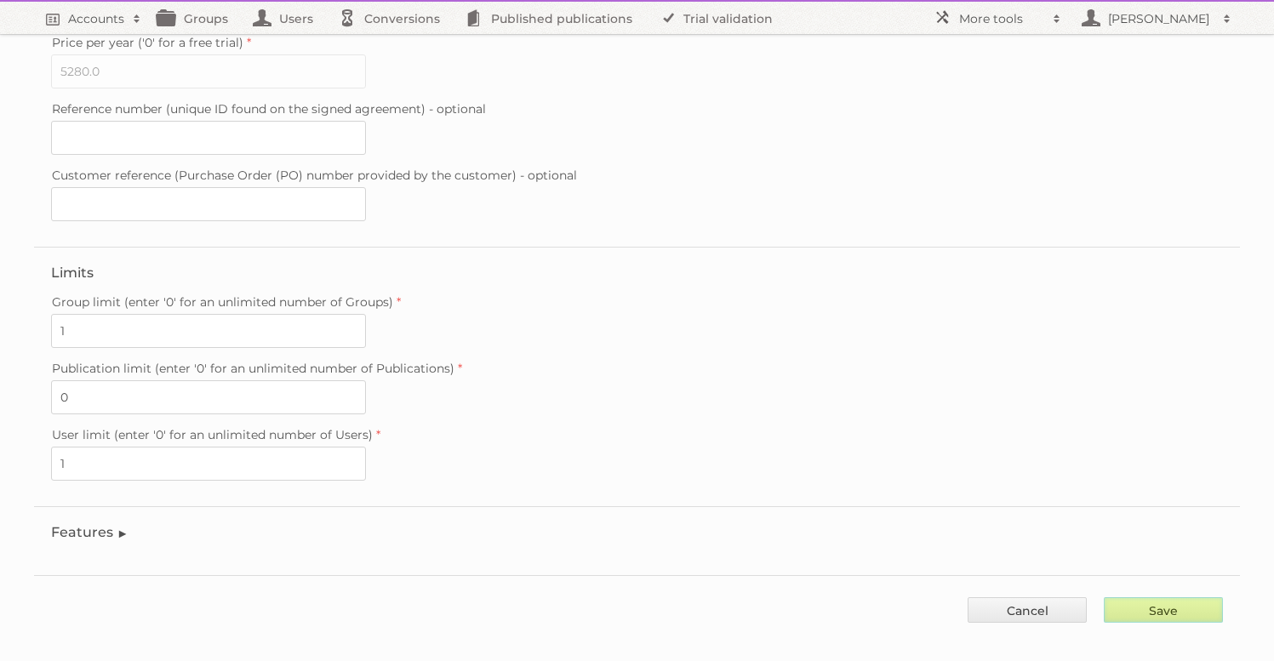
click at [1143, 597] on input "Save" at bounding box center [1162, 610] width 119 height 26
type input "..."
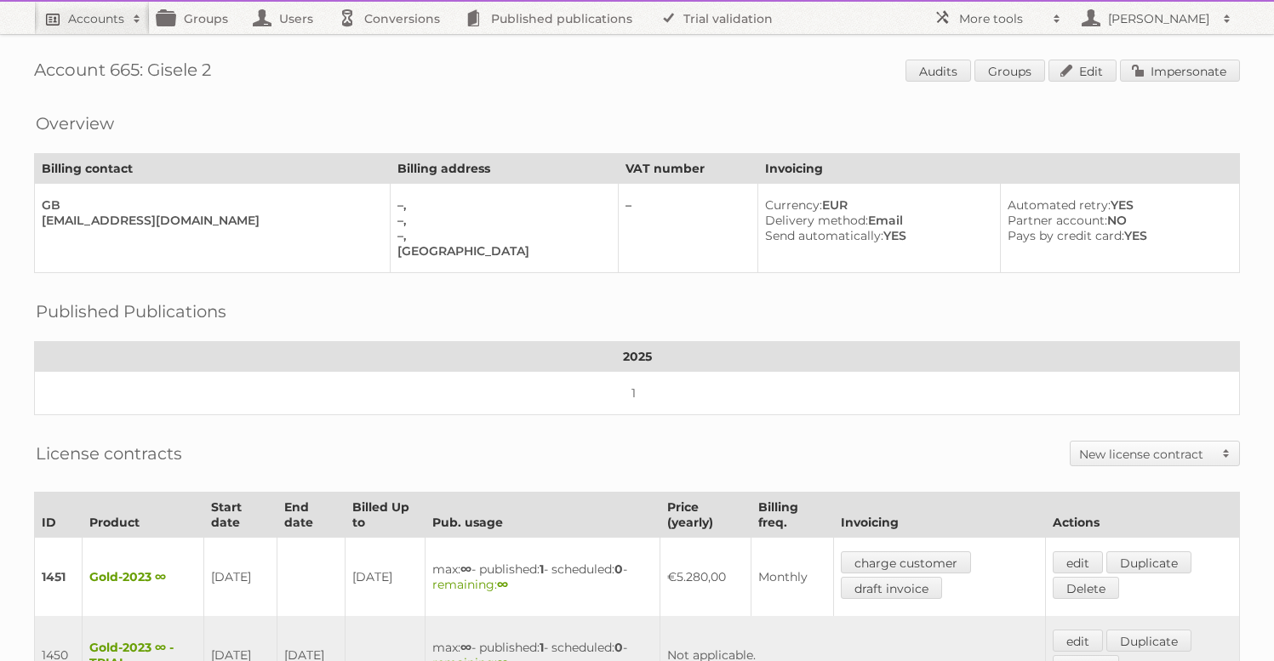
click at [93, 24] on h2 "Accounts" at bounding box center [96, 18] width 56 height 17
type input"] "gisele"
click at [392, 43] on input "Search" at bounding box center [405, 56] width 26 height 26
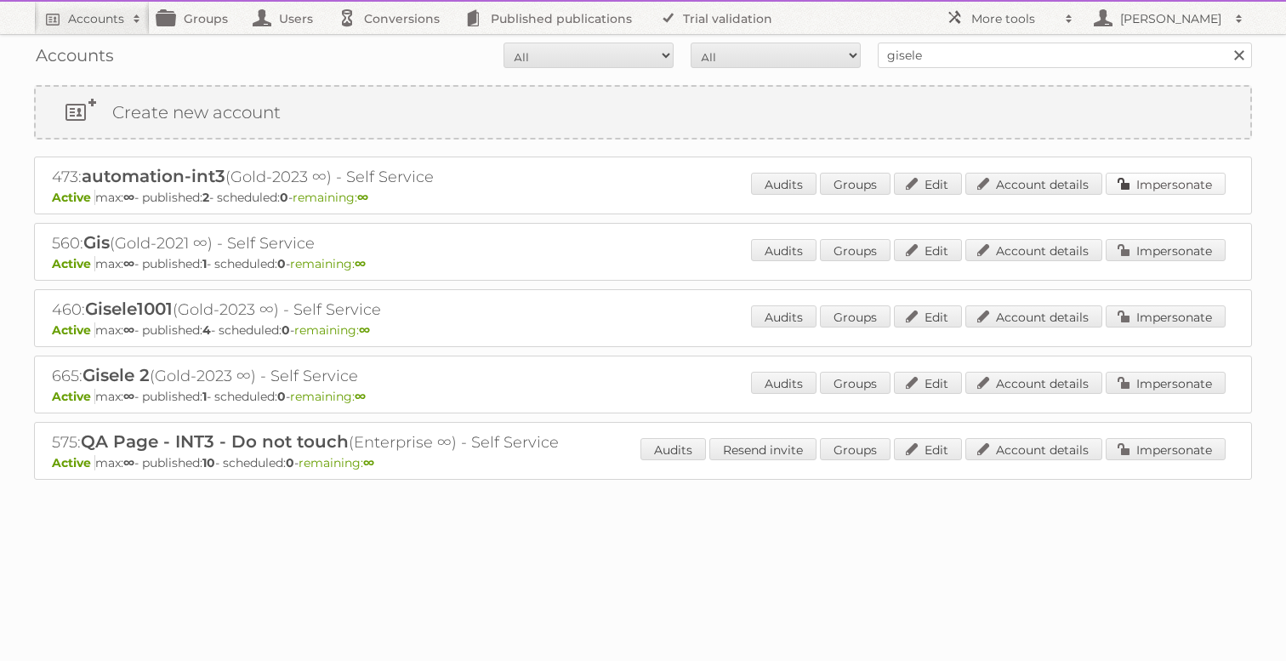
click at [1149, 183] on link "Impersonate" at bounding box center [1166, 184] width 120 height 22
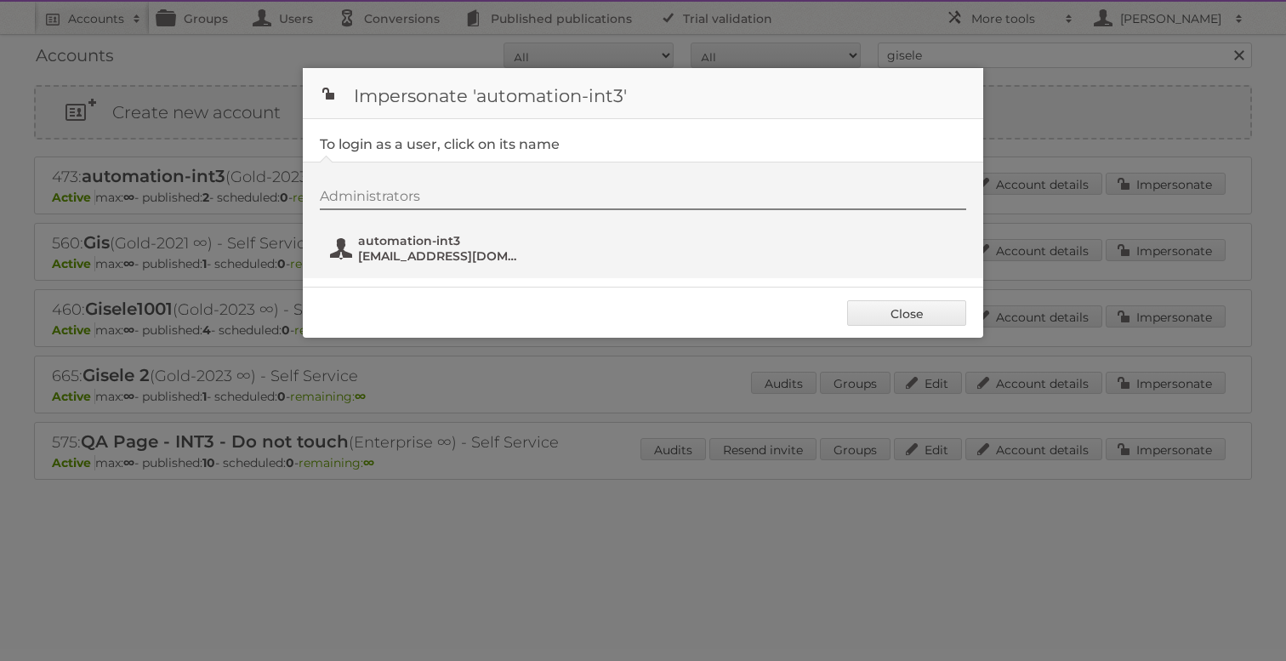
click at [414, 254] on span "[EMAIL_ADDRESS][DOMAIN_NAME]" at bounding box center [440, 255] width 165 height 15
